Goal: Communication & Community: Connect with others

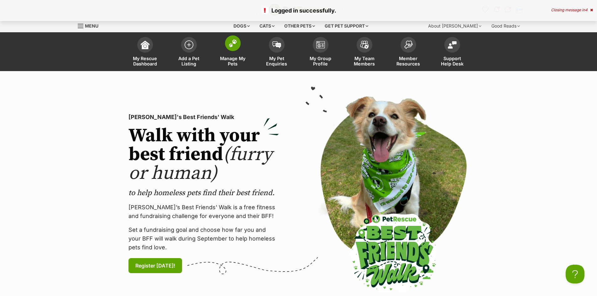
click at [237, 44] on img at bounding box center [232, 43] width 9 height 8
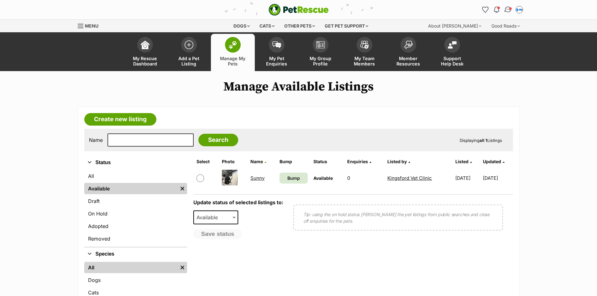
click at [510, 5] on link "Conversations" at bounding box center [507, 9] width 13 height 13
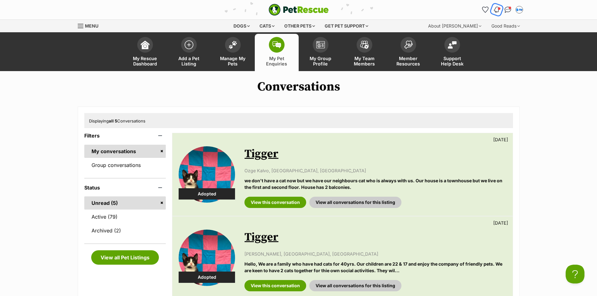
click at [496, 12] on img "Notifications" at bounding box center [496, 10] width 7 height 8
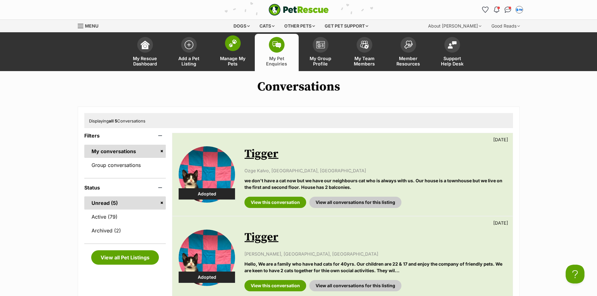
click at [234, 47] on img at bounding box center [232, 43] width 9 height 8
